Goal: Task Accomplishment & Management: Complete application form

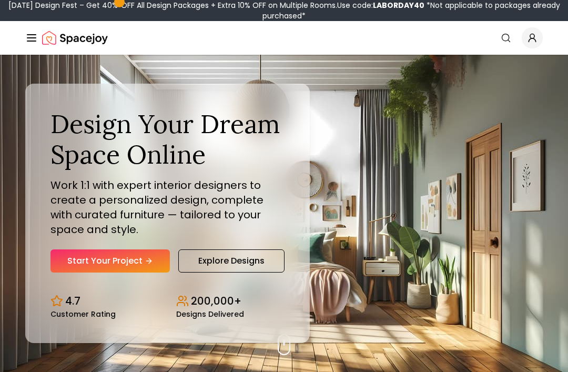
click at [116, 272] on link "Start Your Project" at bounding box center [109, 260] width 119 height 23
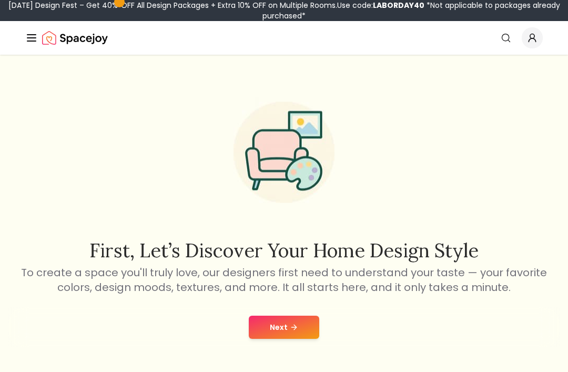
click at [295, 325] on icon at bounding box center [294, 327] width 8 height 8
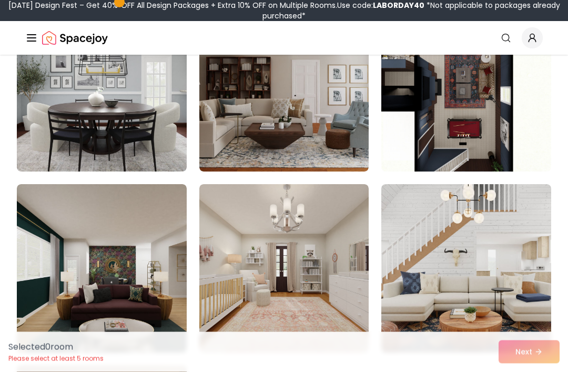
scroll to position [338, 0]
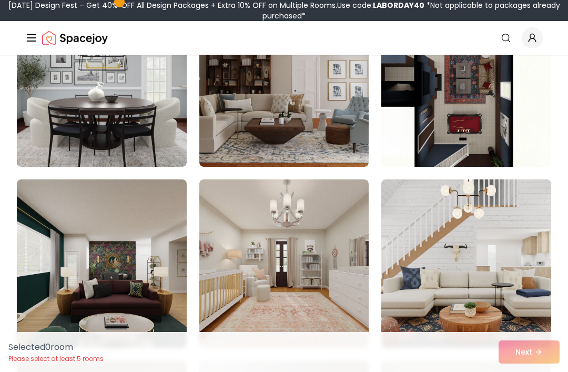
click at [320, 309] on img at bounding box center [284, 263] width 170 height 168
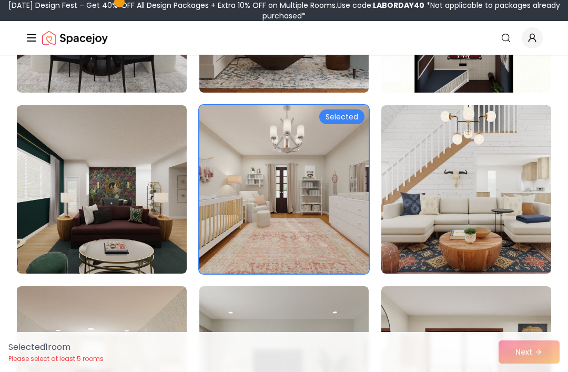
scroll to position [418, 0]
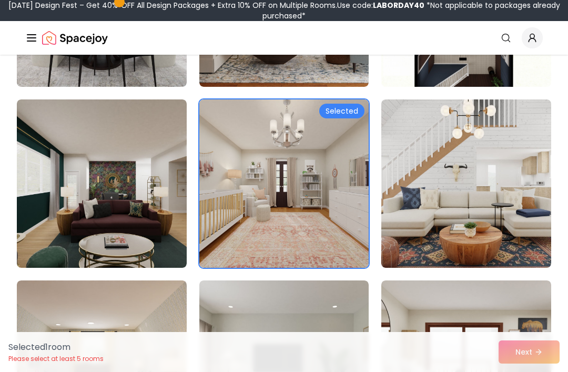
click at [123, 205] on img at bounding box center [102, 183] width 170 height 168
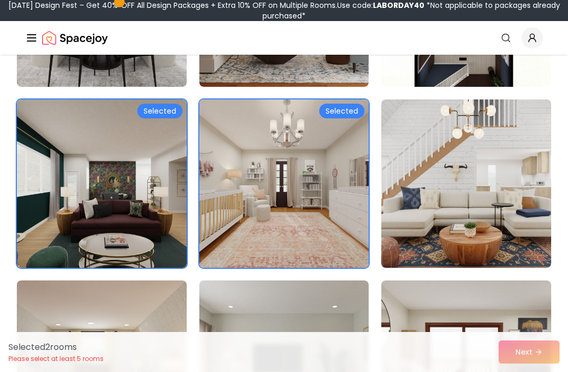
click at [487, 197] on img at bounding box center [466, 183] width 170 height 168
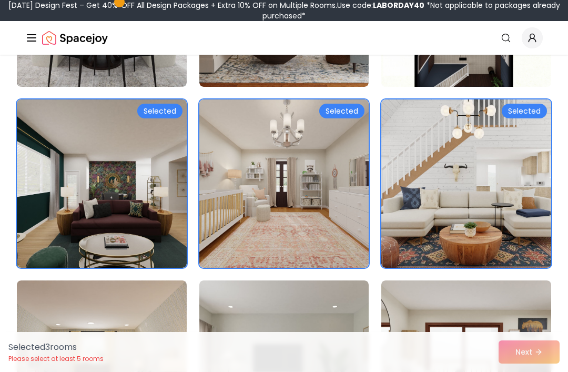
click at [441, 225] on img at bounding box center [466, 183] width 170 height 168
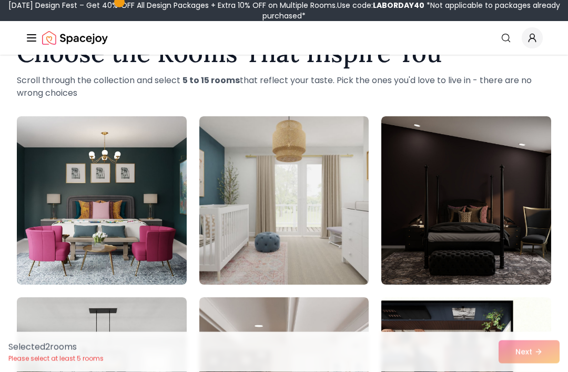
scroll to position [39, 0]
click at [433, 218] on img at bounding box center [466, 200] width 170 height 168
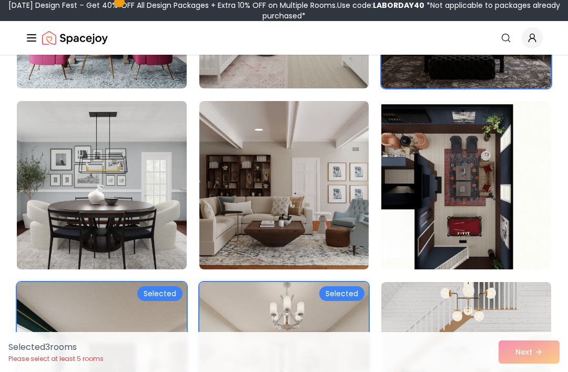
scroll to position [242, 0]
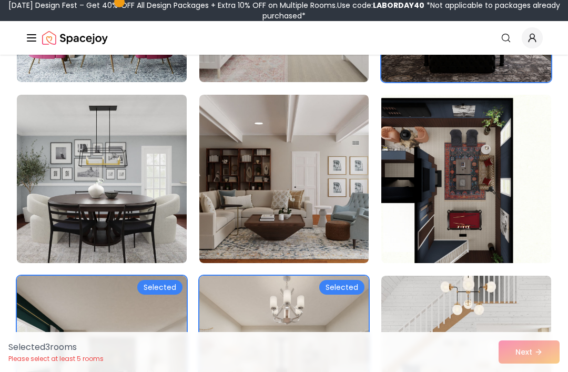
click at [458, 195] on img at bounding box center [466, 179] width 170 height 168
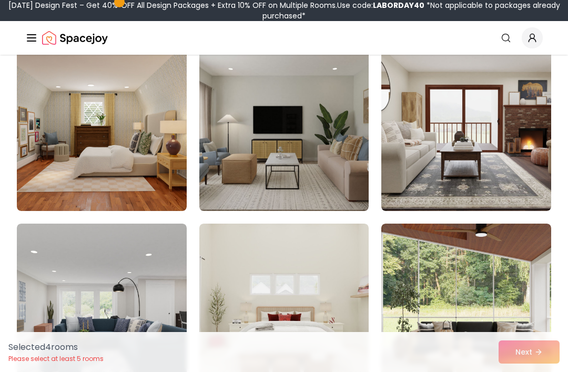
click at [444, 163] on img at bounding box center [466, 127] width 170 height 168
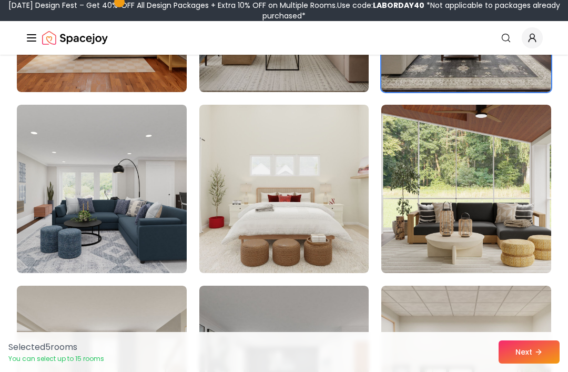
scroll to position [776, 0]
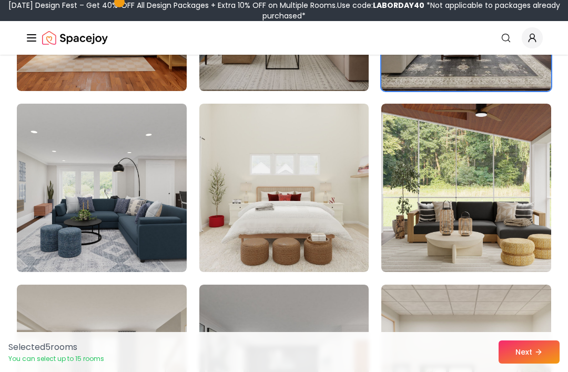
click at [517, 83] on img at bounding box center [466, 7] width 170 height 168
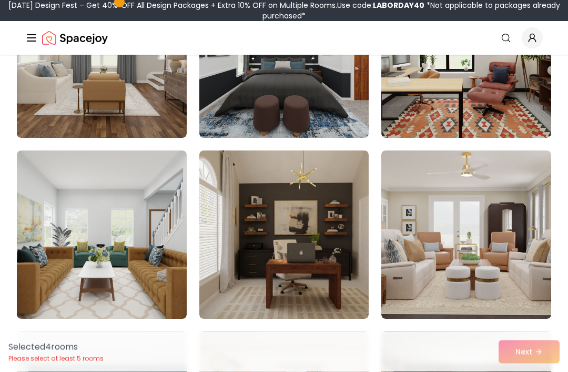
scroll to position [1091, 0]
click at [416, 220] on img at bounding box center [466, 234] width 170 height 168
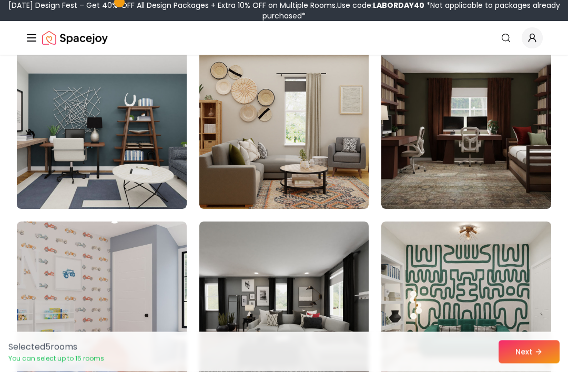
scroll to position [1382, 0]
click at [160, 207] on img at bounding box center [102, 125] width 170 height 168
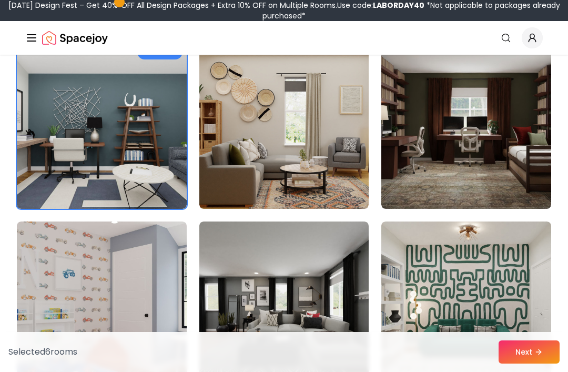
click at [469, 187] on img at bounding box center [466, 125] width 170 height 168
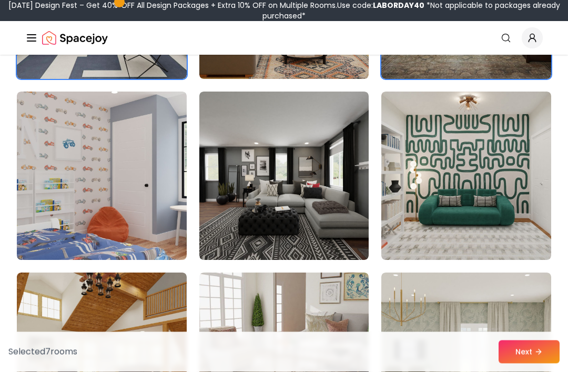
scroll to position [1511, 0]
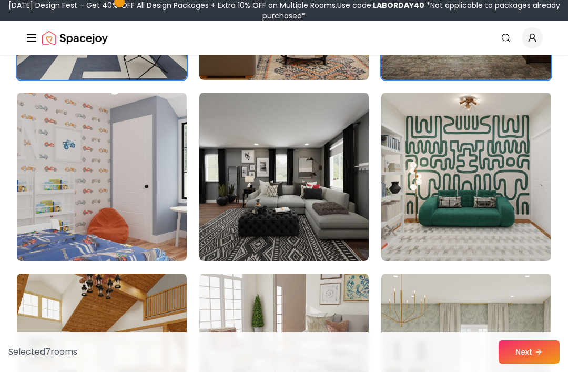
click at [332, 232] on img at bounding box center [284, 177] width 170 height 168
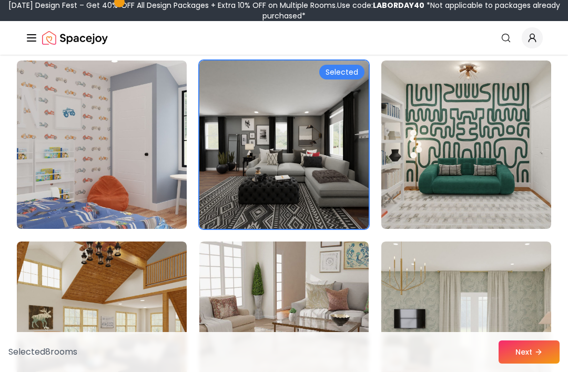
scroll to position [1674, 0]
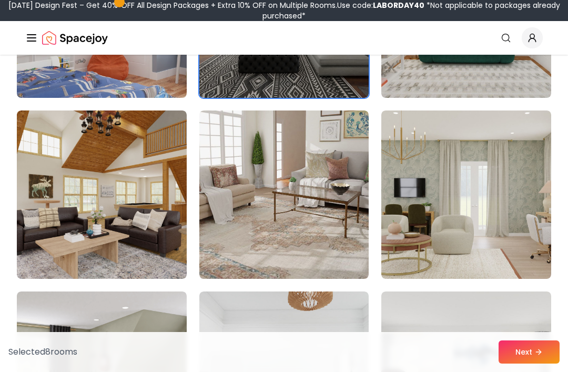
click at [307, 261] on img at bounding box center [284, 194] width 170 height 168
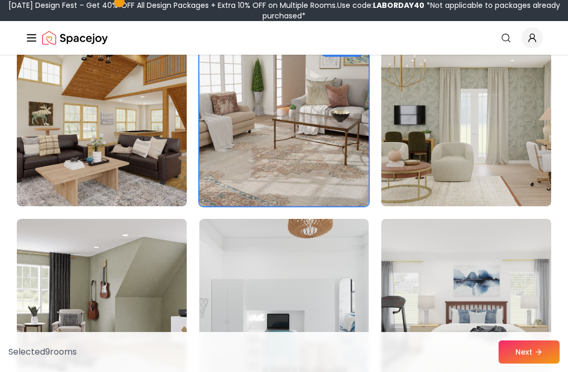
click at [442, 171] on img at bounding box center [466, 122] width 170 height 168
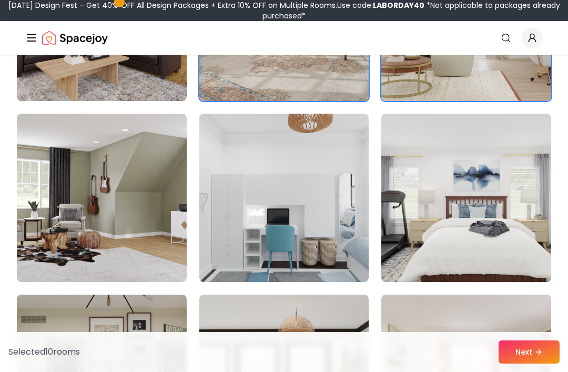
click at [151, 266] on img at bounding box center [102, 198] width 170 height 168
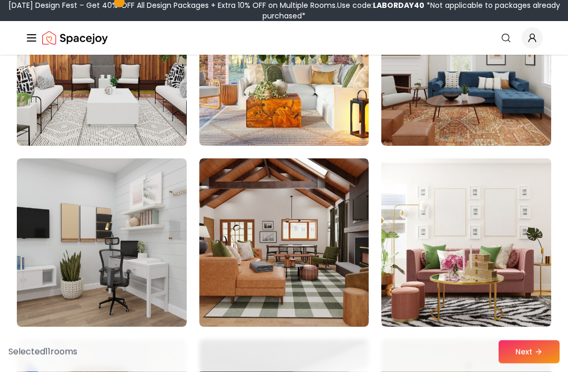
scroll to position [2532, 0]
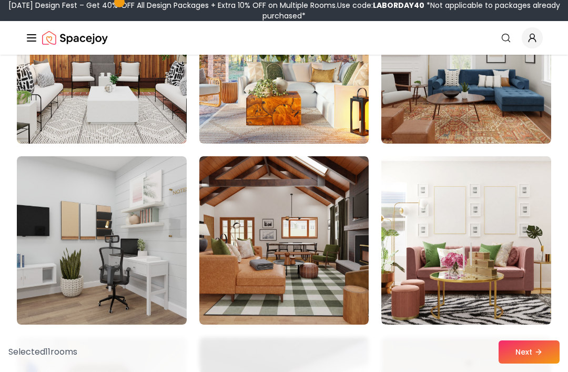
click at [319, 291] on img at bounding box center [284, 240] width 170 height 168
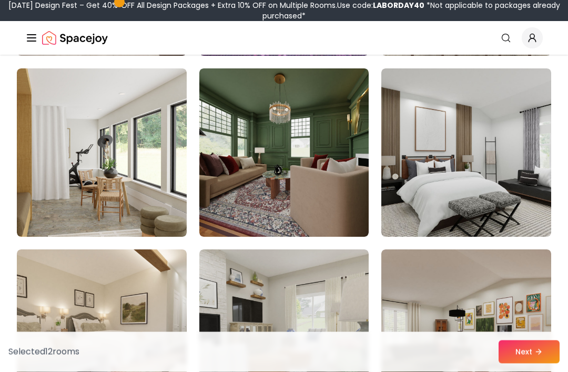
scroll to position [2983, 0]
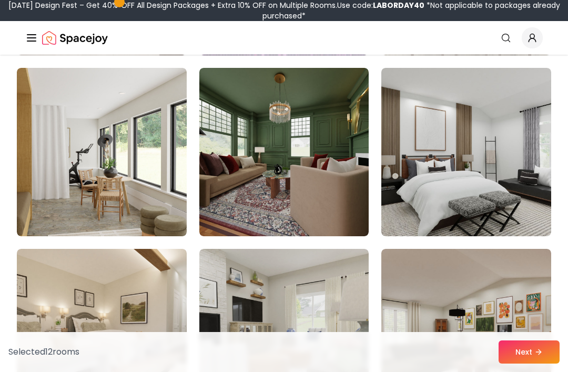
click at [336, 204] on img at bounding box center [284, 152] width 170 height 168
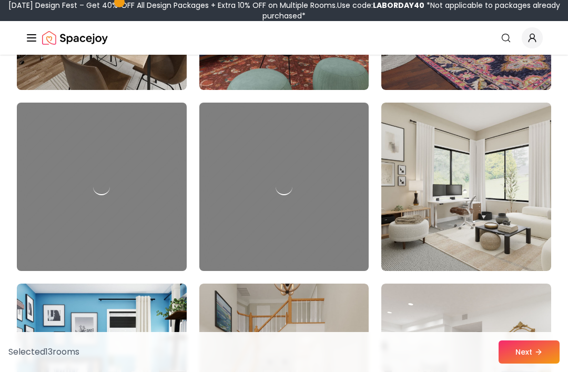
scroll to position [3673, 0]
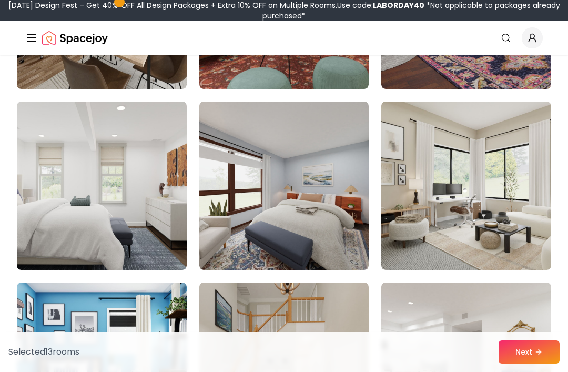
click at [537, 356] on icon at bounding box center [538, 352] width 8 height 8
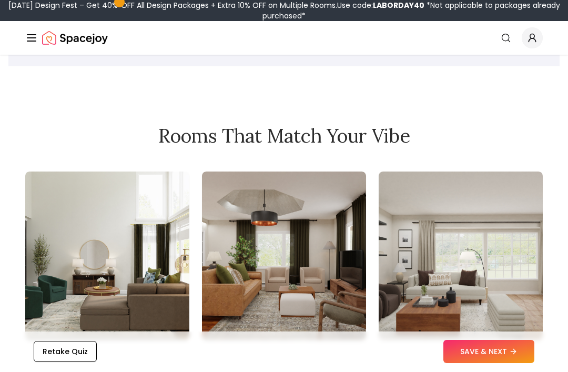
scroll to position [1180, 0]
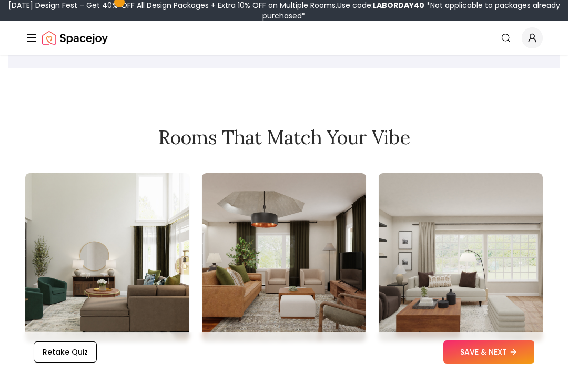
click at [33, 28] on div "Spacejoy" at bounding box center [66, 37] width 83 height 21
click at [36, 34] on icon "Global" at bounding box center [31, 38] width 13 height 13
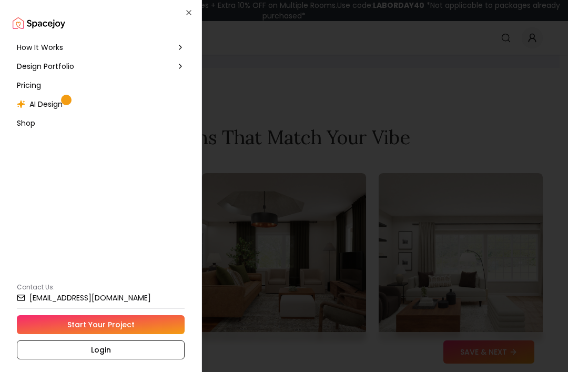
click at [92, 325] on link "Start Your Project" at bounding box center [101, 324] width 168 height 19
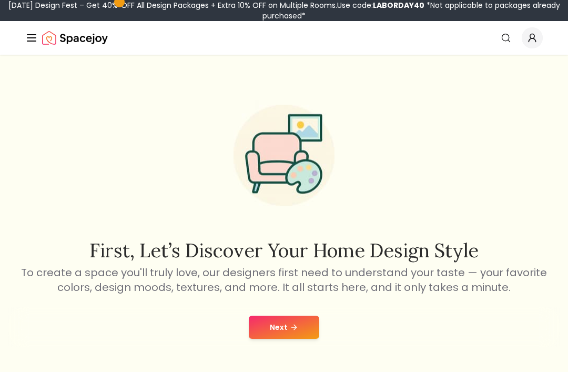
click at [32, 36] on icon "Global" at bounding box center [31, 38] width 13 height 13
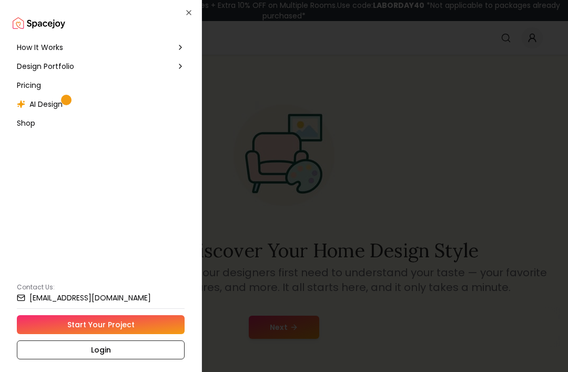
click at [75, 99] on div "AI Design" at bounding box center [101, 104] width 176 height 19
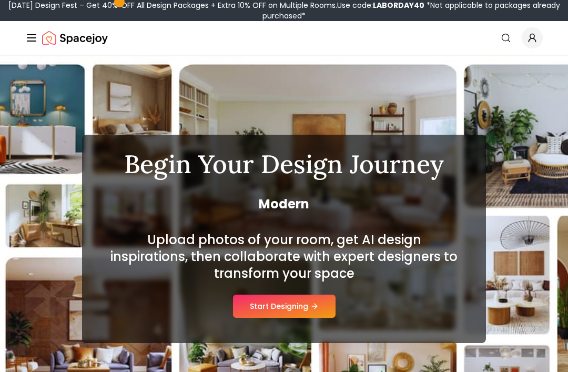
click at [292, 313] on button "Start Designing" at bounding box center [284, 306] width 103 height 23
